Goal: Navigation & Orientation: Find specific page/section

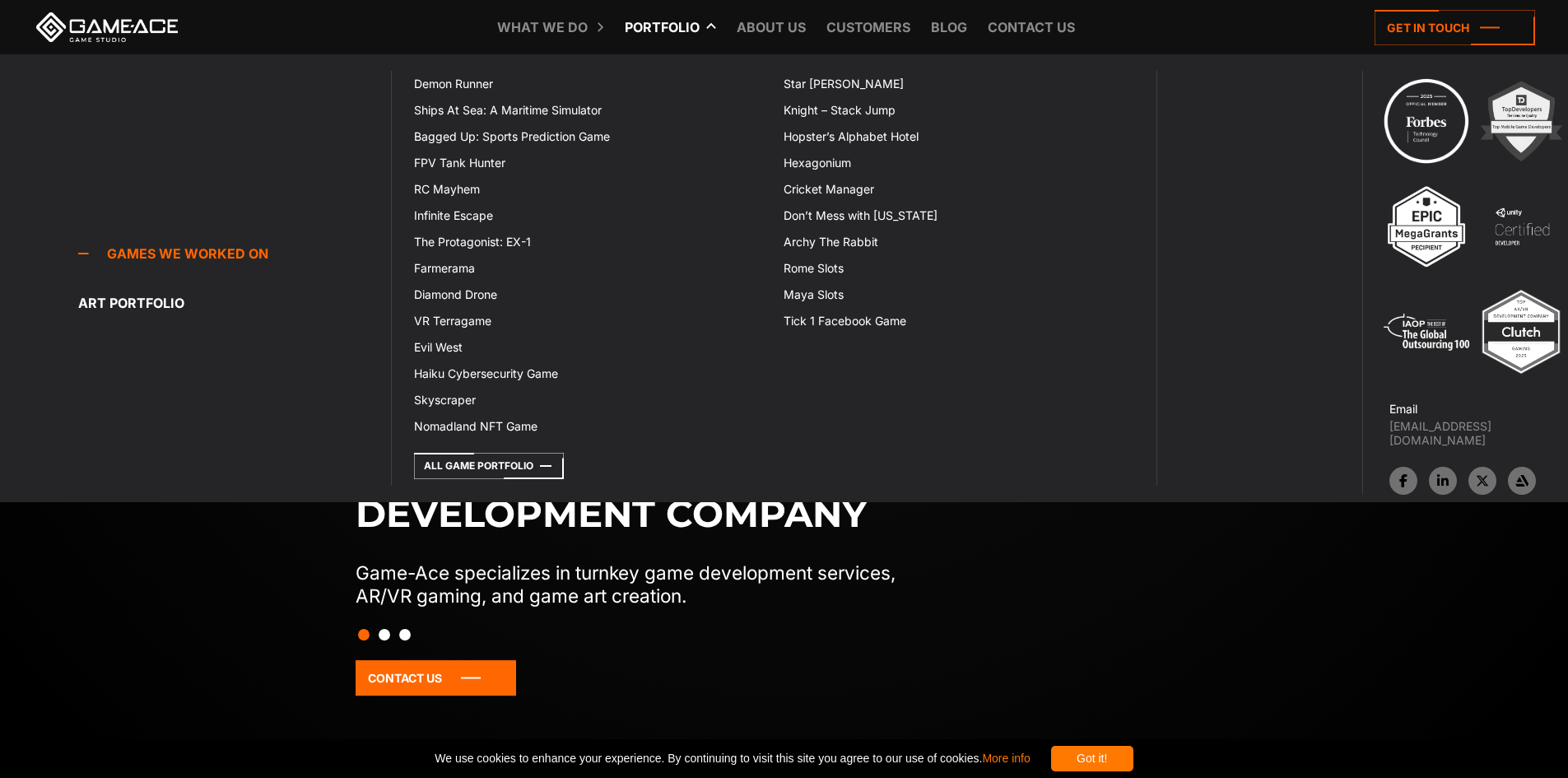
click at [662, 28] on link "Portfolio" at bounding box center [662, 27] width 91 height 54
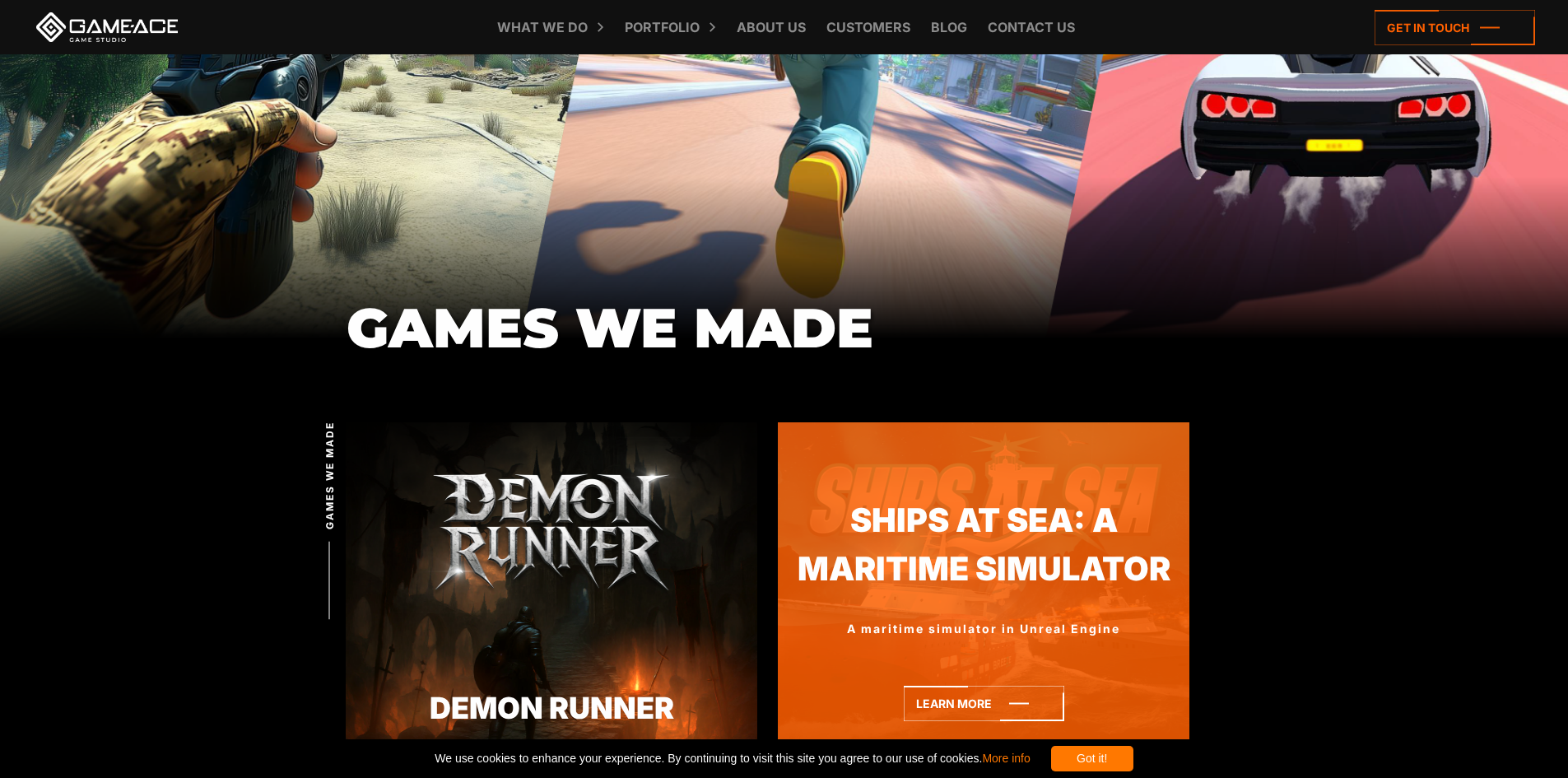
scroll to position [494, 0]
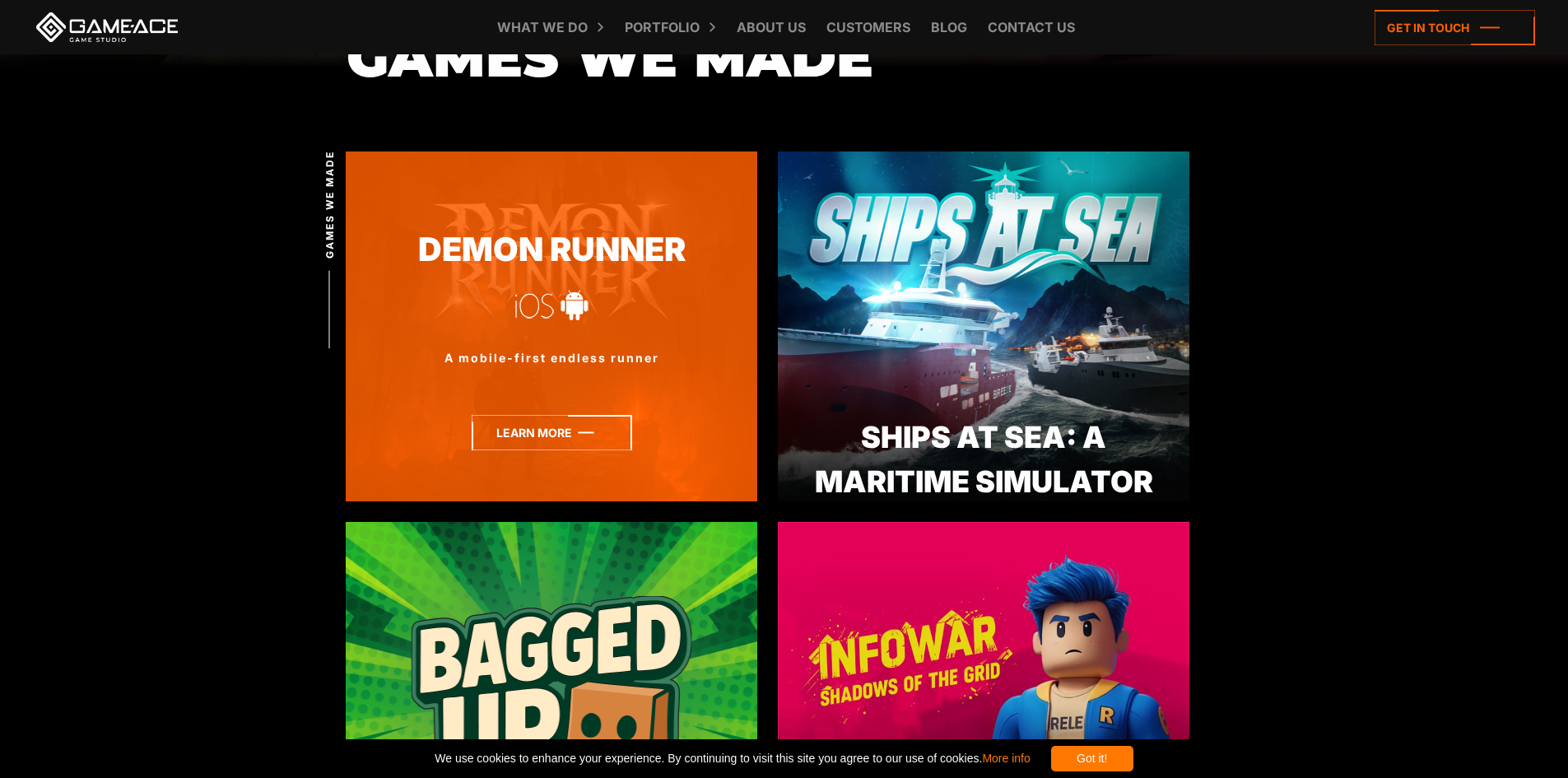
click at [521, 430] on icon at bounding box center [552, 432] width 161 height 36
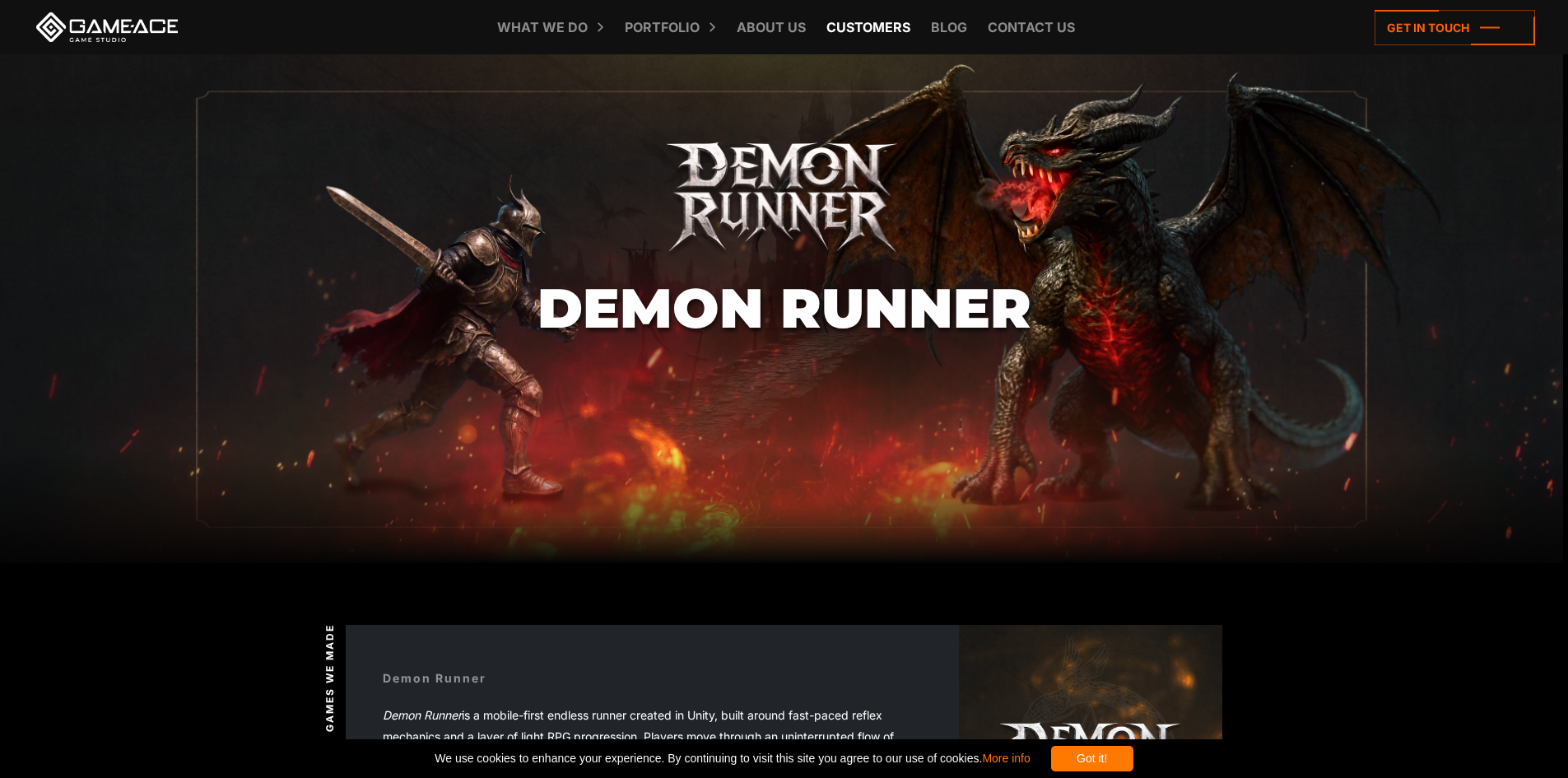
click at [844, 35] on link "Customers" at bounding box center [868, 27] width 100 height 54
